Goal: Task Accomplishment & Management: Manage account settings

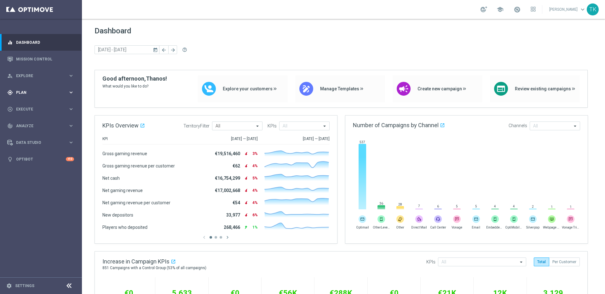
click at [71, 90] on icon "keyboard_arrow_right" at bounding box center [71, 93] width 6 height 6
click at [68, 124] on icon "keyboard_arrow_right" at bounding box center [71, 125] width 6 height 6
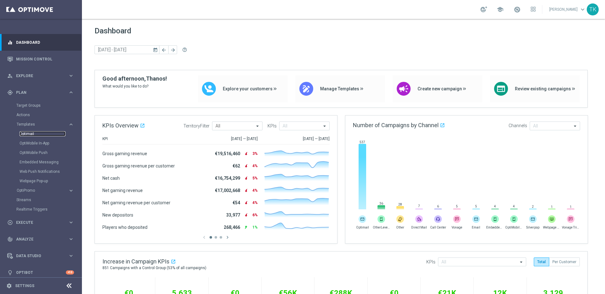
click at [32, 131] on link "Optimail" at bounding box center [43, 133] width 46 height 5
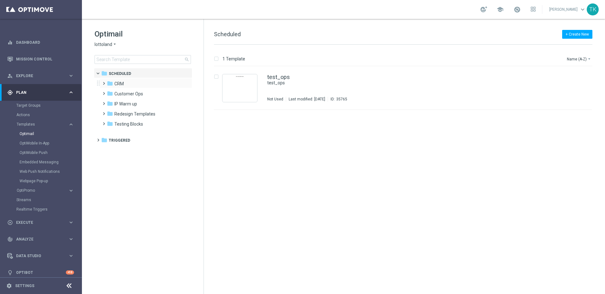
click at [103, 82] on span at bounding box center [102, 80] width 3 height 3
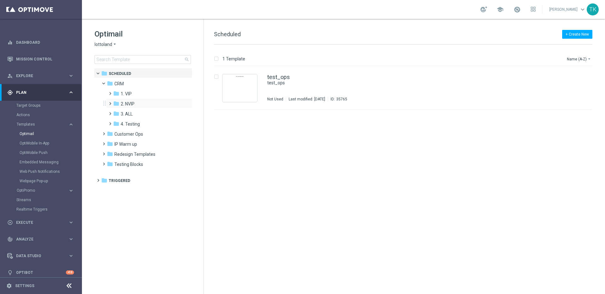
click at [109, 102] on span at bounding box center [108, 101] width 3 height 3
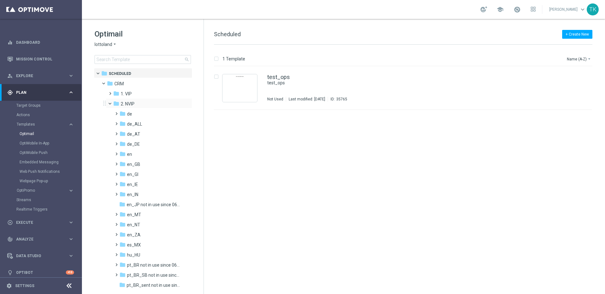
click at [112, 104] on span at bounding box center [113, 102] width 3 height 3
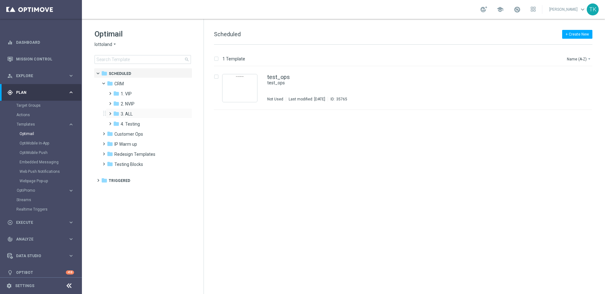
click at [109, 112] on span at bounding box center [108, 111] width 3 height 3
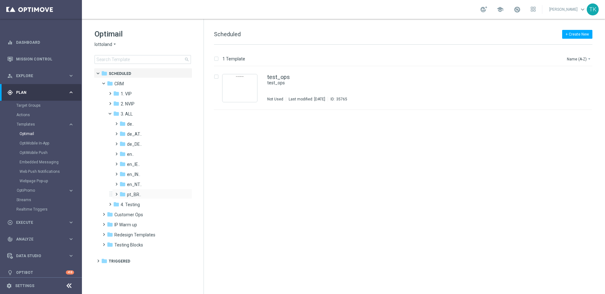
click at [117, 193] on span at bounding box center [115, 191] width 3 height 3
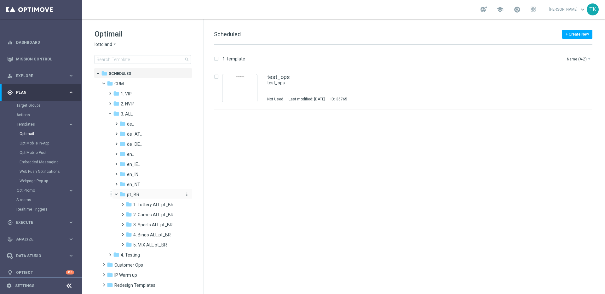
click at [133, 194] on span "pt_BR.." at bounding box center [134, 195] width 14 height 6
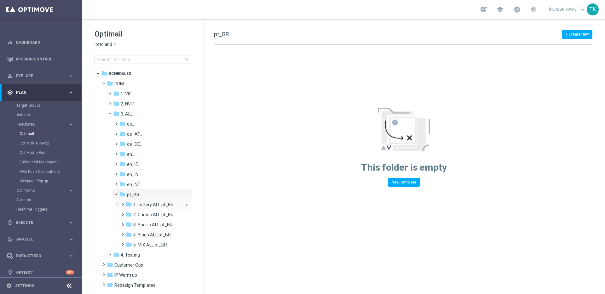
click at [151, 203] on span "1. Lottery ALL pt_BR" at bounding box center [153, 205] width 40 height 6
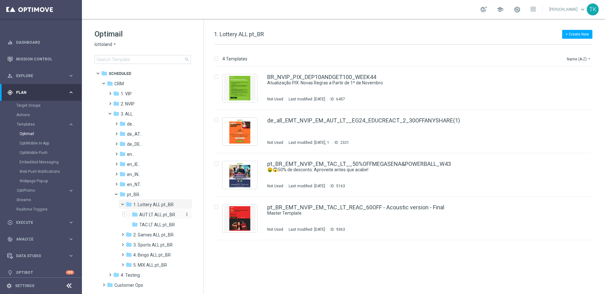
click at [152, 215] on span "AUT LT ALL pt_BR" at bounding box center [157, 215] width 36 height 6
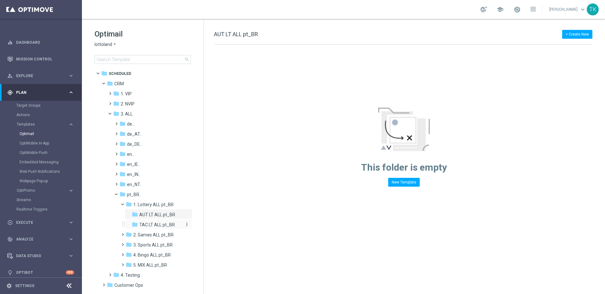
click at [155, 225] on span "TAC LT ALL pt_BR" at bounding box center [157, 225] width 36 height 6
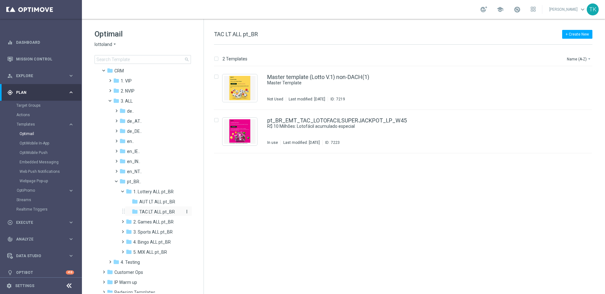
scroll to position [14, 0]
click at [144, 252] on span "5. MIX ALL pt_BR" at bounding box center [150, 252] width 34 height 6
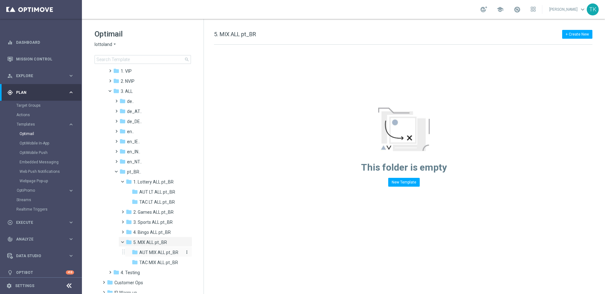
scroll to position [58, 0]
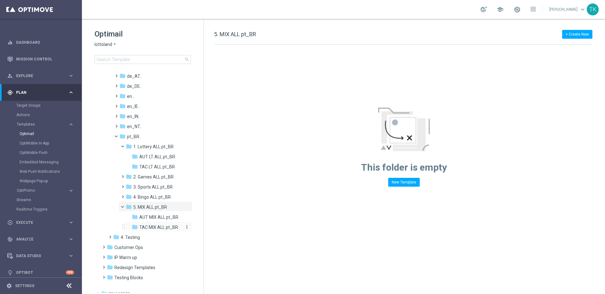
click at [156, 226] on span "TAC MIX ALL pt_BR" at bounding box center [158, 228] width 39 height 6
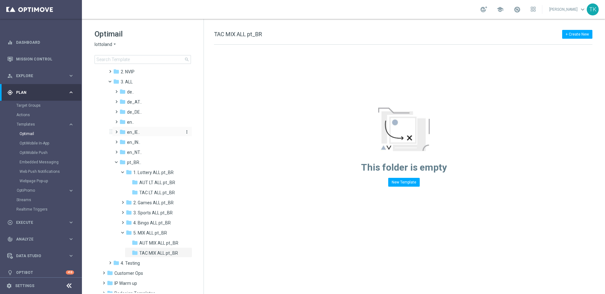
scroll to position [38, 0]
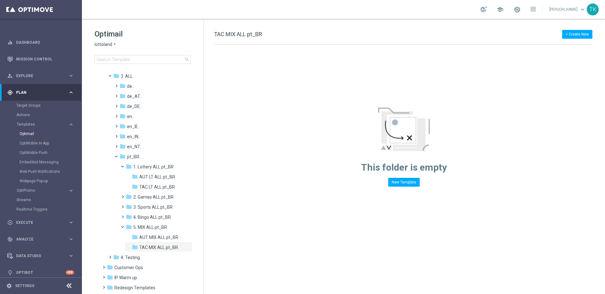
click at [111, 44] on span "lottoland" at bounding box center [104, 45] width 18 height 6
click at [0, 0] on span "Lottoland.com.br" at bounding box center [0, 0] width 0 height 0
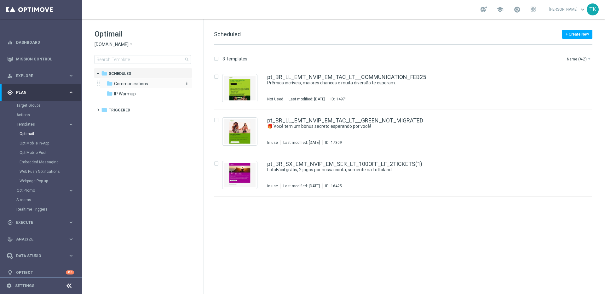
click at [142, 84] on span "Communications" at bounding box center [131, 84] width 34 height 6
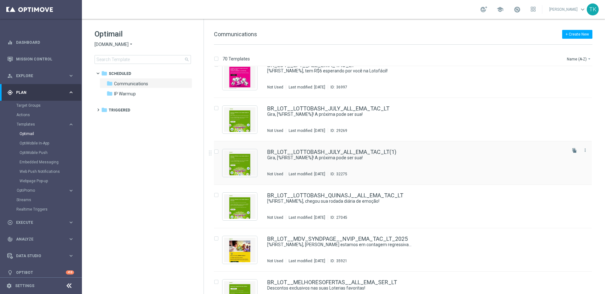
scroll to position [545, 0]
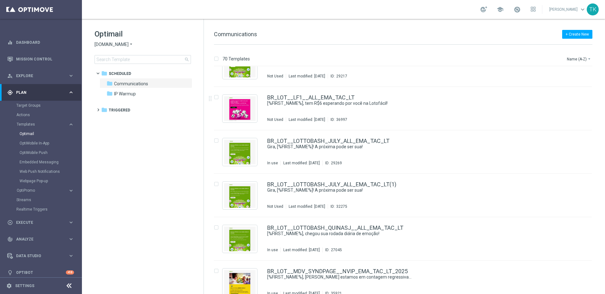
click at [121, 43] on span "Lottoland.com.br" at bounding box center [112, 45] width 34 height 6
click at [124, 52] on div "lottoland" at bounding box center [118, 52] width 47 height 8
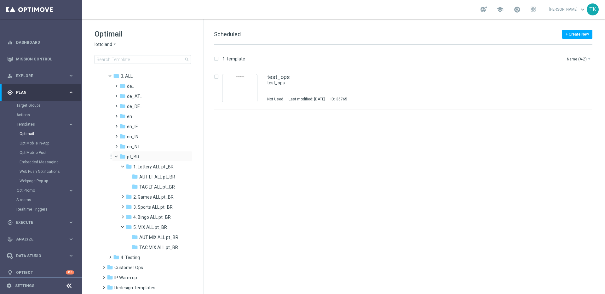
click at [118, 157] on span at bounding box center [119, 155] width 3 height 3
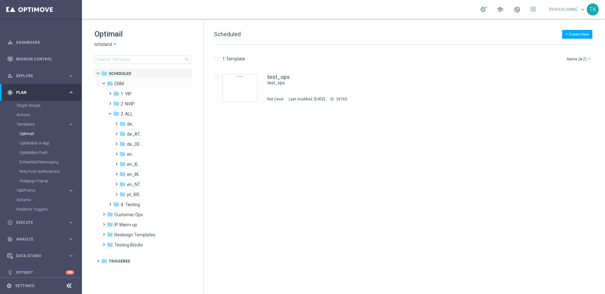
click at [105, 83] on span at bounding box center [106, 82] width 3 height 3
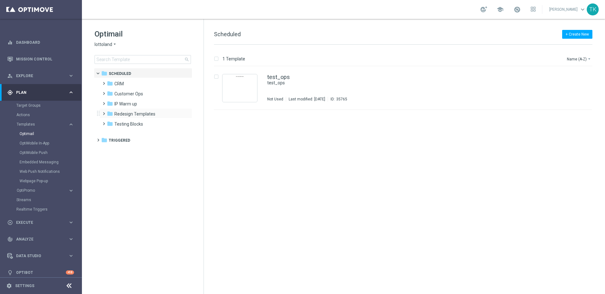
click at [104, 112] on span at bounding box center [102, 111] width 3 height 3
click at [109, 122] on span at bounding box center [108, 121] width 3 height 3
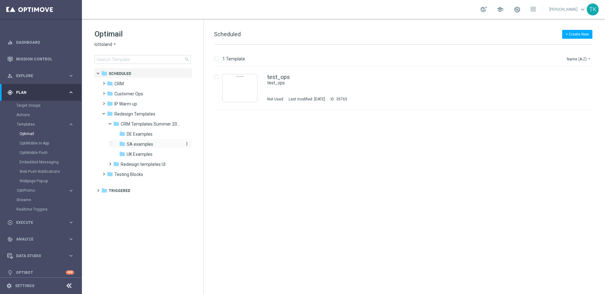
click at [138, 146] on span "SA examples" at bounding box center [140, 145] width 26 height 6
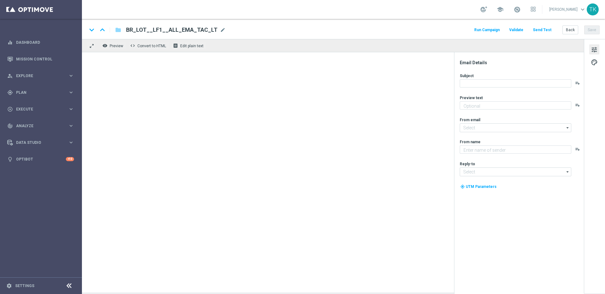
type textarea "Use seu voucher em bolões e volte a jogar com mais chances de ganhar!"
type textarea "Lottoland.com.br"
type input "mail@crm.lottoland.com.br"
type input "contato@lottoland.com.br"
type textarea "preview text"
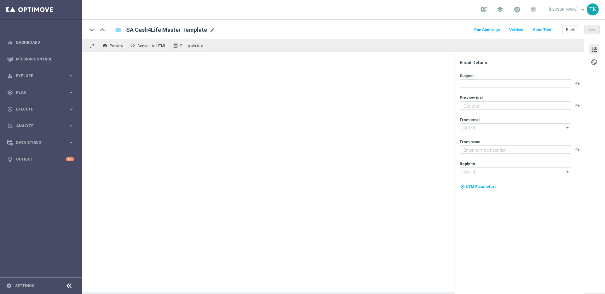
type input "mail@crm.lottoland.com"
type textarea "Lottoland"
type input "support@lottoland.co.uk"
type textarea "preview text"
type textarea "Lottoland"
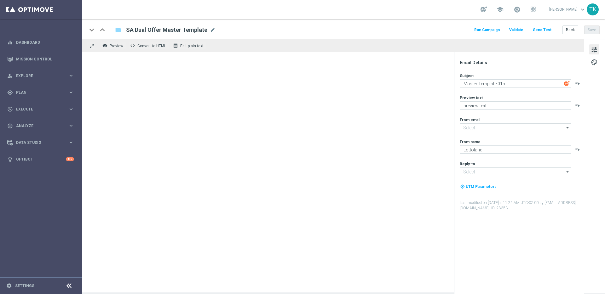
type input "[EMAIL_ADDRESS][DOMAIN_NAME]"
type input "support@lottoland.co.uk"
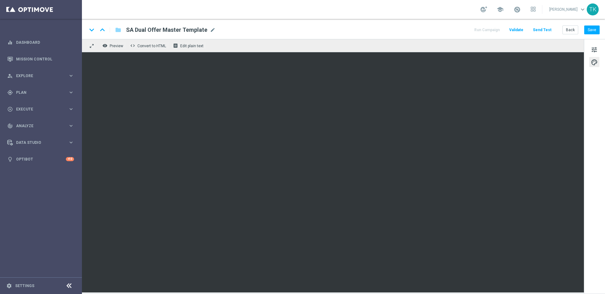
click at [417, 45] on div "remove_red_eye Preview code Convert to HTML receipt Edit plain text" at bounding box center [333, 45] width 502 height 13
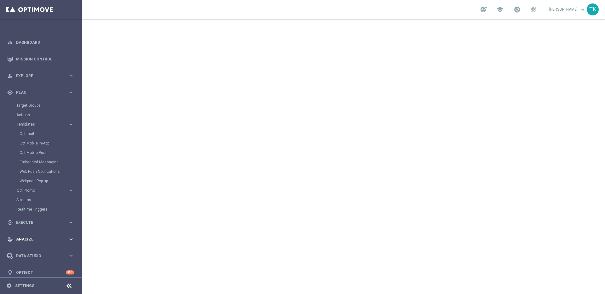
scroll to position [5, 0]
click at [69, 248] on icon "keyboard_arrow_right" at bounding box center [71, 251] width 6 height 6
click at [26, 154] on link "Attributes" at bounding box center [40, 155] width 49 height 5
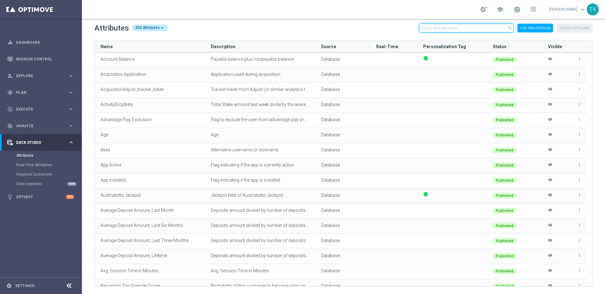
click at [457, 25] on input "text" at bounding box center [466, 28] width 95 height 9
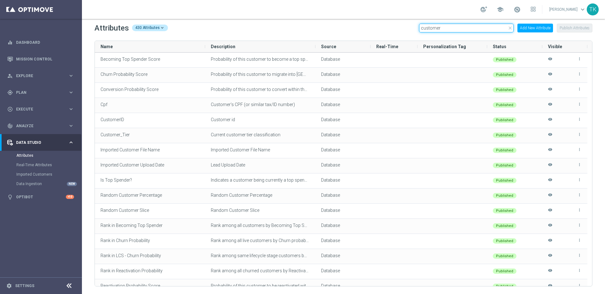
type input "customer"
click at [117, 120] on span "CustomerID" at bounding box center [113, 119] width 24 height 5
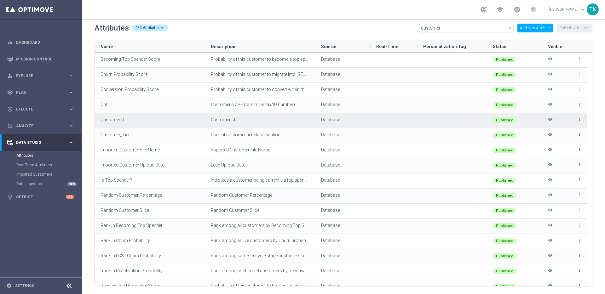
click at [117, 120] on span "CustomerID" at bounding box center [113, 119] width 24 height 5
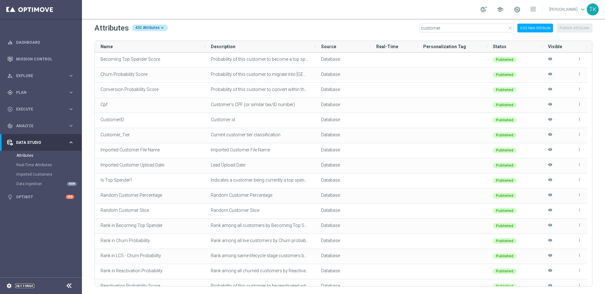
click at [19, 287] on link "Settings" at bounding box center [24, 286] width 19 height 4
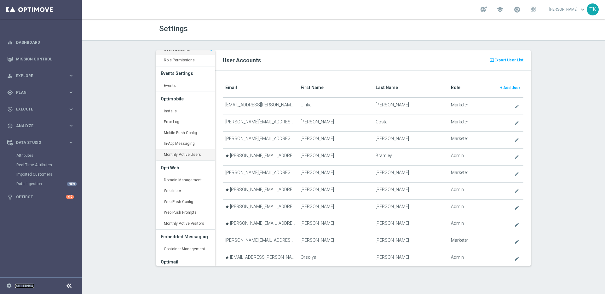
scroll to position [26, 0]
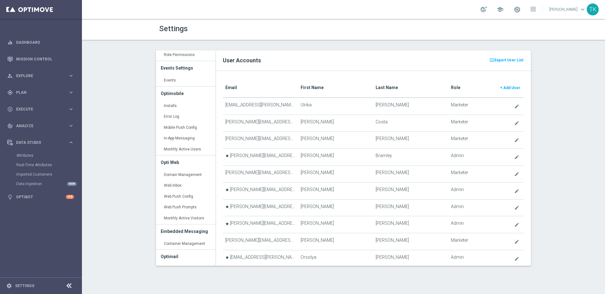
click at [448, 86] on th "Role + Add User" at bounding box center [485, 87] width 75 height 19
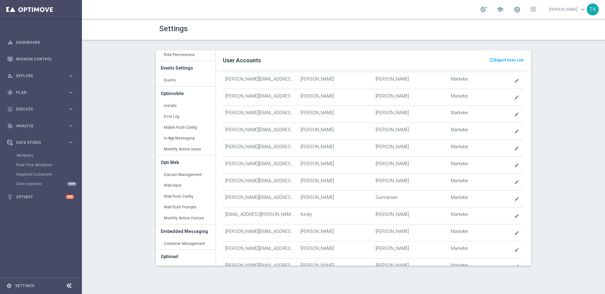
scroll to position [1195, 0]
click at [70, 95] on icon "keyboard_arrow_right" at bounding box center [71, 93] width 6 height 6
click at [31, 105] on link "Target Groups" at bounding box center [40, 105] width 49 height 5
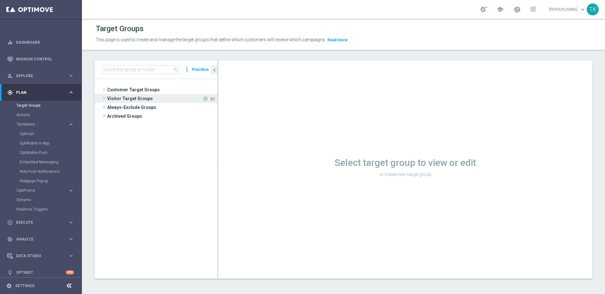
click at [142, 99] on span "Visitor Target Groups" at bounding box center [154, 98] width 95 height 9
click at [145, 107] on span "Converted Today" at bounding box center [161, 107] width 83 height 5
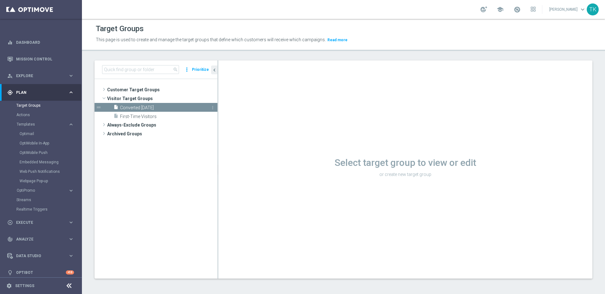
click at [145, 107] on span "Converted Today" at bounding box center [161, 107] width 83 height 5
click at [0, 0] on div "Loading..." at bounding box center [0, 0] width 0 height 0
click at [0, 0] on div at bounding box center [0, 0] width 0 height 0
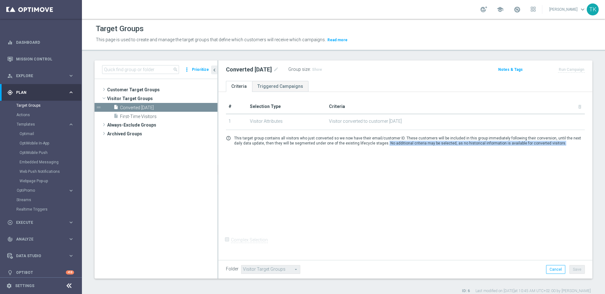
drag, startPoint x: 547, startPoint y: 142, endPoint x: 373, endPoint y: 143, distance: 174.3
click at [373, 143] on p "This target group contains all visitors who just converted so we now have their…" at bounding box center [409, 141] width 351 height 10
click at [293, 86] on link "Triggered Campaigns" at bounding box center [280, 86] width 56 height 11
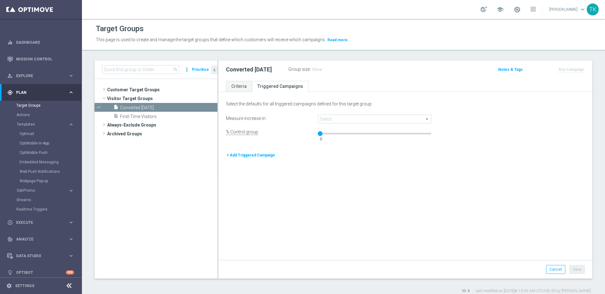
click at [385, 120] on span at bounding box center [374, 119] width 113 height 8
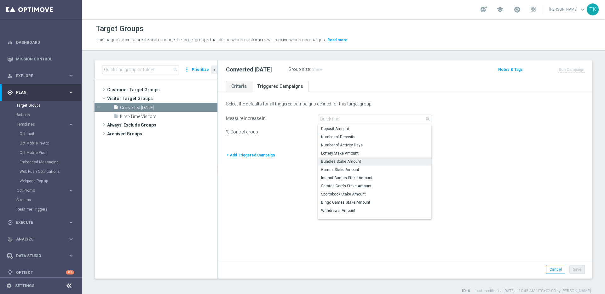
scroll to position [6, 0]
click at [380, 173] on span "Bundles Stake Amount" at bounding box center [374, 171] width 107 height 5
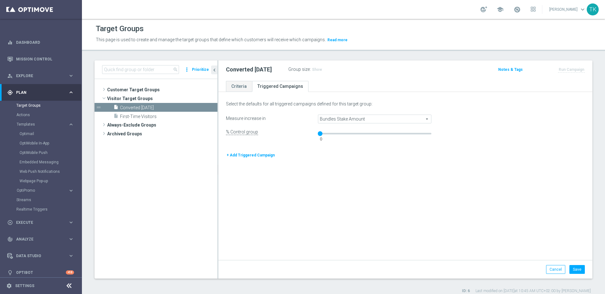
click at [377, 115] on span "Bundles Stake Amount" at bounding box center [374, 119] width 113 height 8
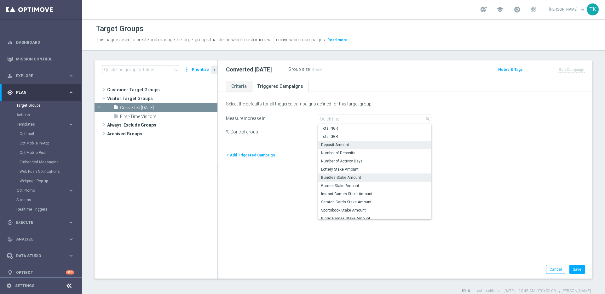
click at [378, 144] on span "Deposit Amount" at bounding box center [374, 144] width 107 height 5
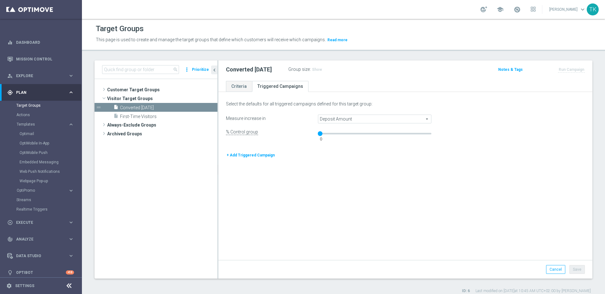
click at [254, 156] on button "+ Add Triggered Campaign" at bounding box center [250, 155] width 49 height 7
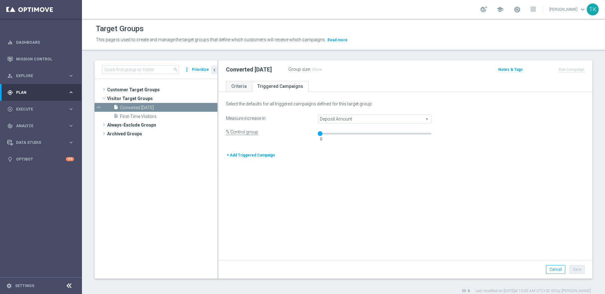
type input "Select"
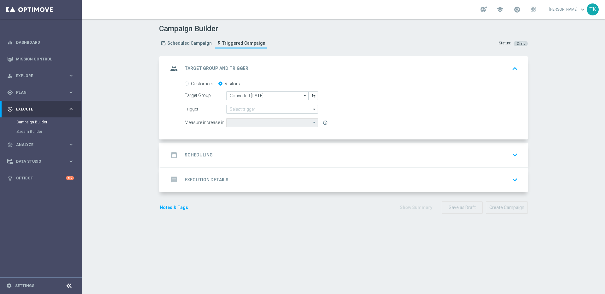
type input "Deposit Amount"
click at [281, 110] on input at bounding box center [272, 109] width 92 height 9
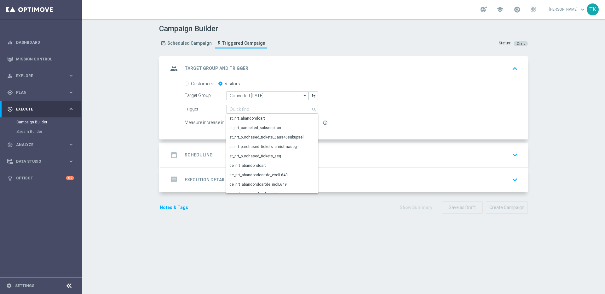
click at [346, 90] on form "Customers Visitors Target Group Converted Today Converted Today arrow_drop_down…" at bounding box center [351, 104] width 333 height 47
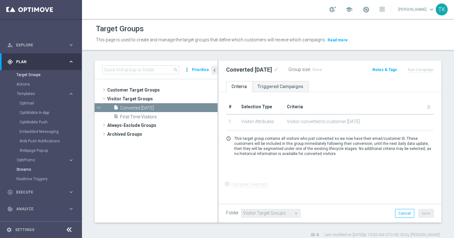
scroll to position [62, 0]
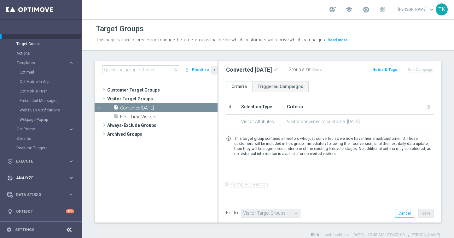
click at [68, 178] on icon "keyboard_arrow_right" at bounding box center [71, 178] width 6 height 6
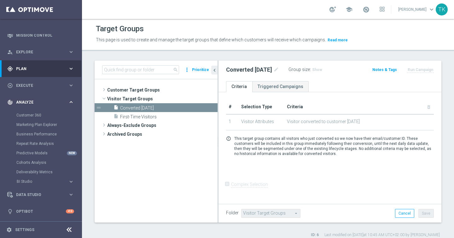
scroll to position [24, 0]
click at [52, 195] on span "Data Studio" at bounding box center [42, 195] width 52 height 4
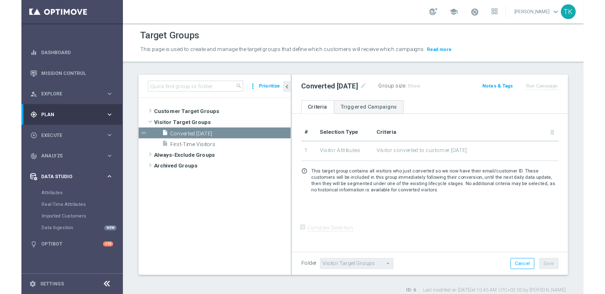
scroll to position [0, 0]
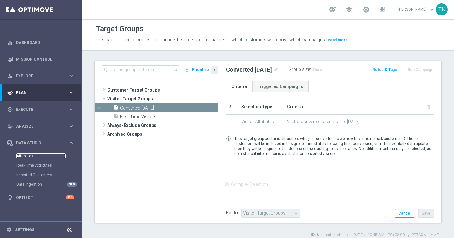
click at [26, 155] on link "Attributes" at bounding box center [40, 155] width 49 height 5
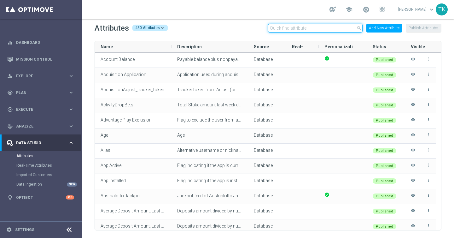
click at [288, 30] on input "text" at bounding box center [315, 28] width 95 height 9
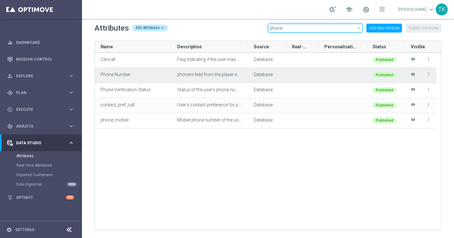
type input "phone"
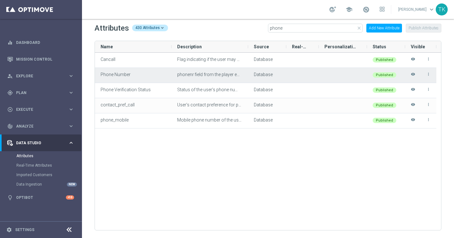
click at [428, 74] on icon "more_vert" at bounding box center [428, 74] width 4 height 4
click at [418, 72] on li "edit Edit" at bounding box center [414, 71] width 25 height 9
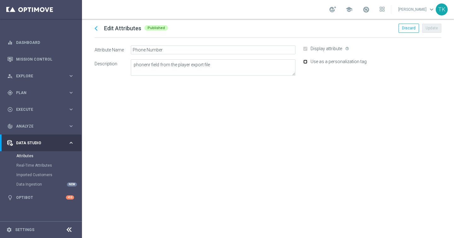
click at [304, 62] on input "Use as a personalization tag" at bounding box center [305, 62] width 4 height 4
checkbox input "true"
click at [429, 28] on button "Update" at bounding box center [431, 28] width 19 height 9
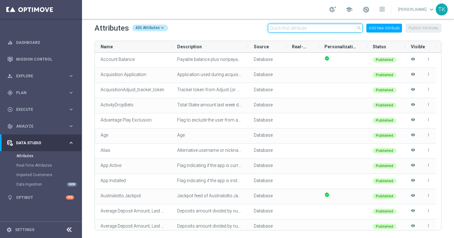
click at [293, 25] on input "text" at bounding box center [315, 28] width 95 height 9
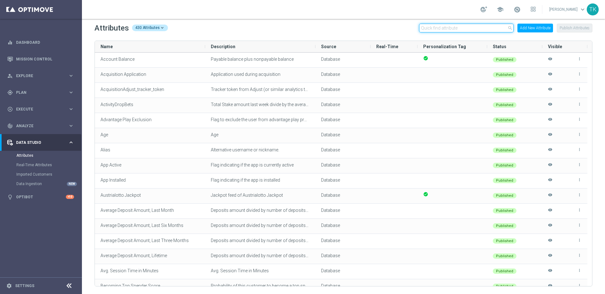
click at [454, 27] on input "text" at bounding box center [466, 28] width 95 height 9
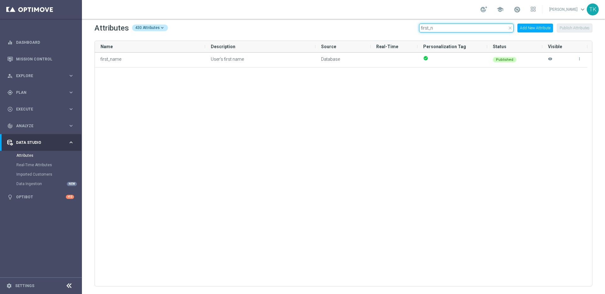
type input "first_n"
click at [467, 28] on input "first_n" at bounding box center [466, 28] width 95 height 9
click at [512, 29] on icon "close" at bounding box center [510, 28] width 5 height 5
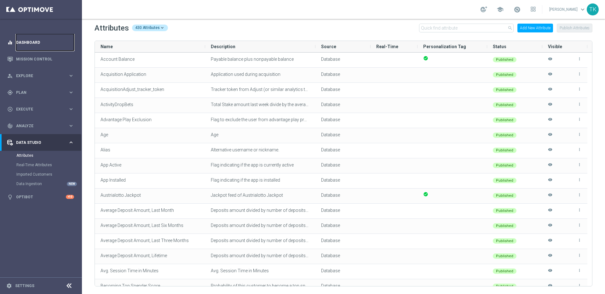
click at [29, 42] on link "Dashboard" at bounding box center [45, 42] width 58 height 17
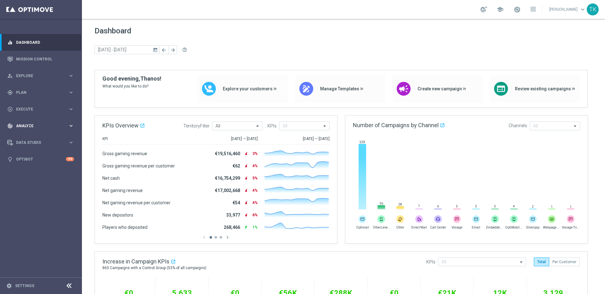
click at [67, 124] on span "Analyze" at bounding box center [42, 126] width 52 height 4
click at [41, 196] on link "Deliverability Metrics" at bounding box center [40, 195] width 49 height 5
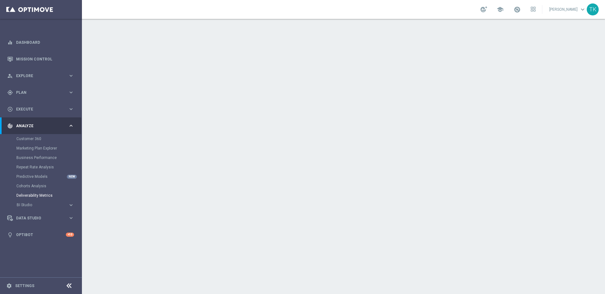
click at [267, 154] on div at bounding box center [343, 153] width 523 height 269
